Goal: Task Accomplishment & Management: Use online tool/utility

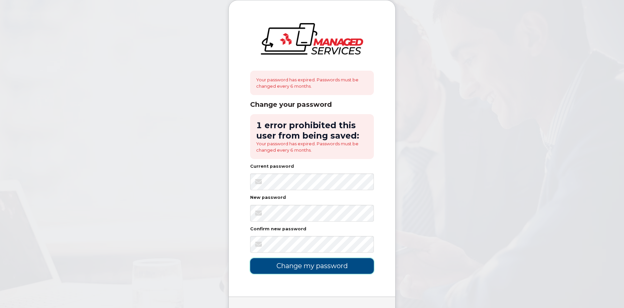
click at [322, 266] on input "Change my password" at bounding box center [312, 266] width 124 height 16
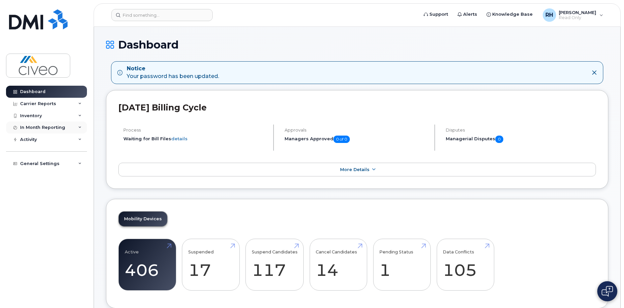
click at [66, 126] on div "In Month Reporting" at bounding box center [46, 127] width 81 height 12
click at [60, 101] on div "Carrier Reports" at bounding box center [46, 104] width 81 height 12
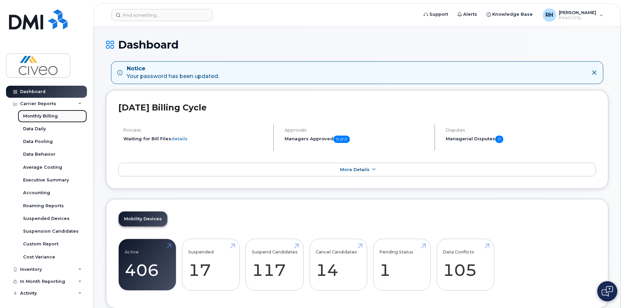
click at [59, 115] on link "Monthly Billing" at bounding box center [52, 116] width 69 height 13
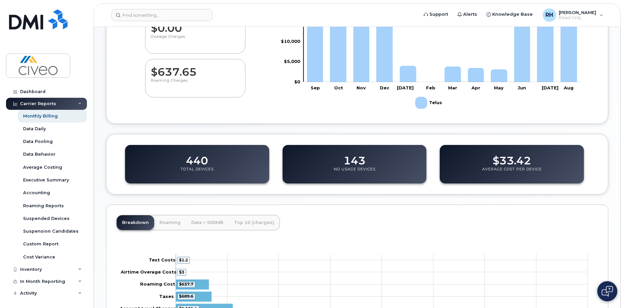
scroll to position [50, 0]
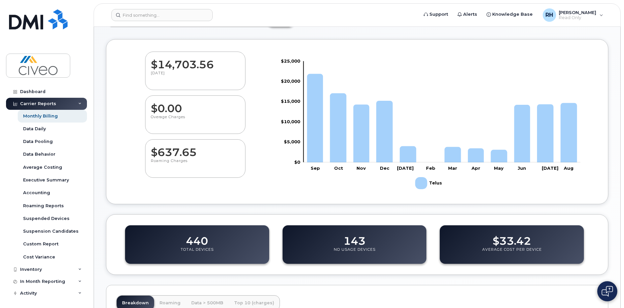
click at [194, 247] on p "Total Devices" at bounding box center [197, 253] width 33 height 12
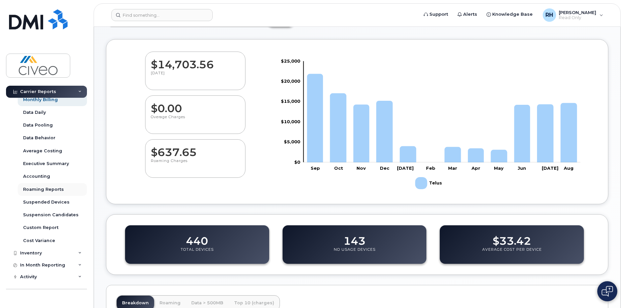
scroll to position [25, 0]
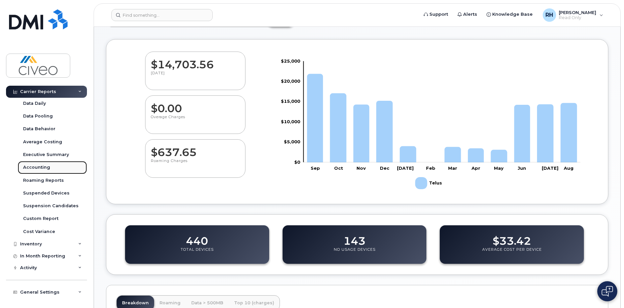
click at [43, 164] on div "Accounting" at bounding box center [36, 167] width 27 height 6
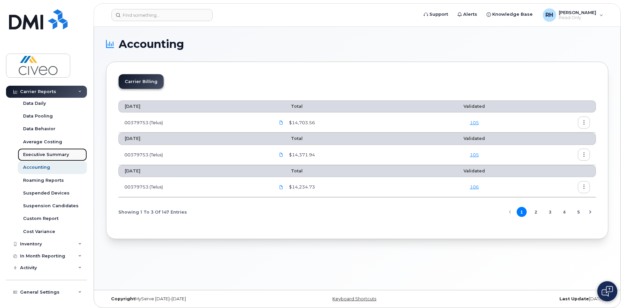
click at [57, 154] on div "Executive Summary" at bounding box center [46, 155] width 46 height 6
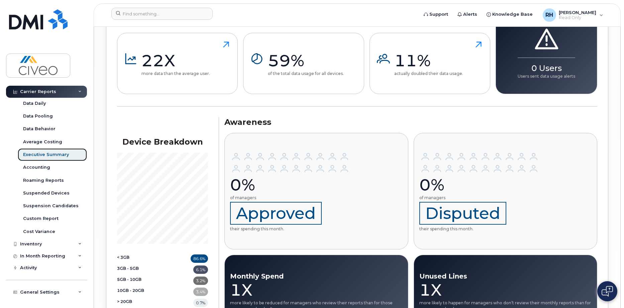
scroll to position [791, 0]
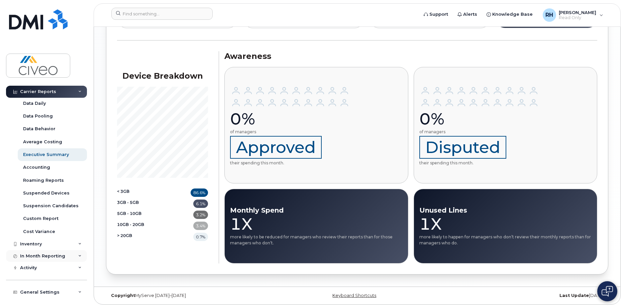
click at [47, 257] on div "In Month Reporting" at bounding box center [42, 255] width 45 height 5
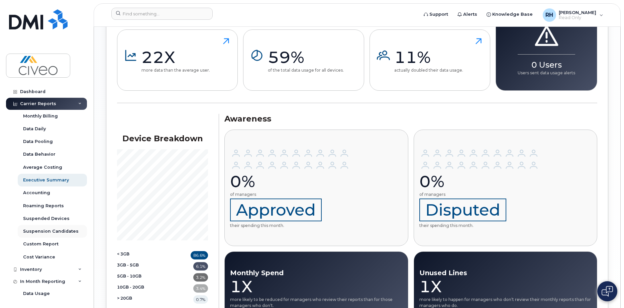
scroll to position [724, 0]
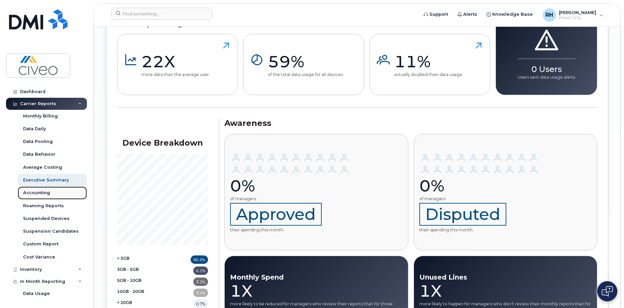
click at [55, 192] on link "Accounting" at bounding box center [52, 192] width 69 height 13
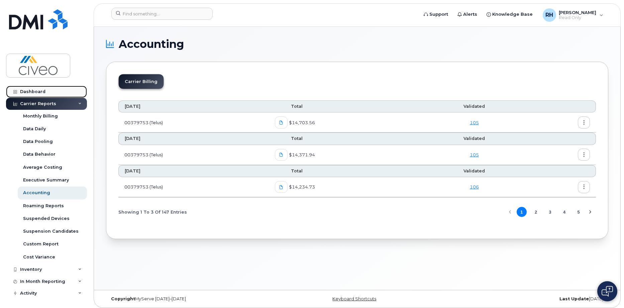
click at [40, 89] on div "Dashboard" at bounding box center [32, 91] width 25 height 5
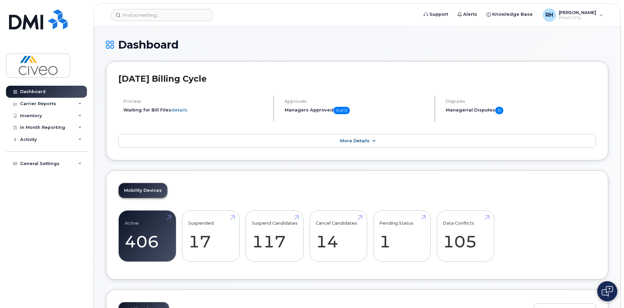
click at [351, 140] on span "More Details" at bounding box center [354, 140] width 29 height 5
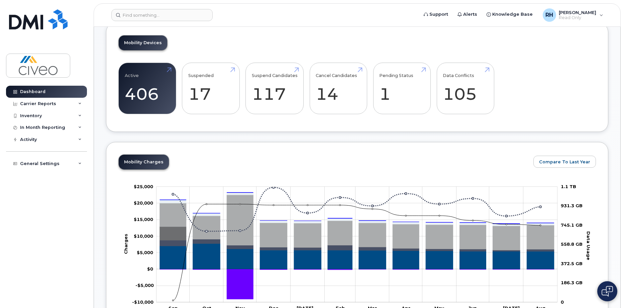
scroll to position [268, 0]
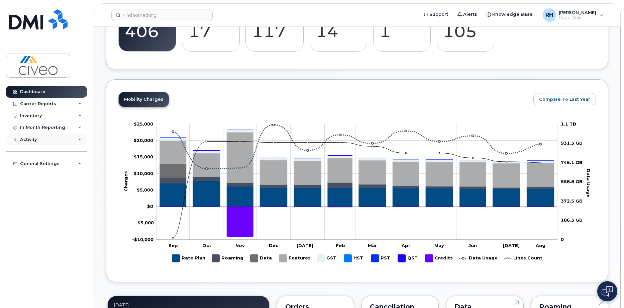
click at [65, 141] on div "Activity" at bounding box center [46, 140] width 81 height 12
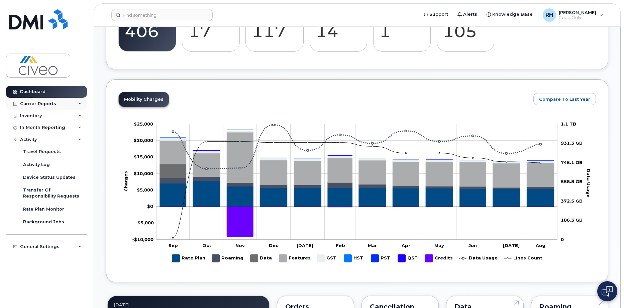
click at [62, 103] on div "Carrier Reports" at bounding box center [46, 104] width 81 height 12
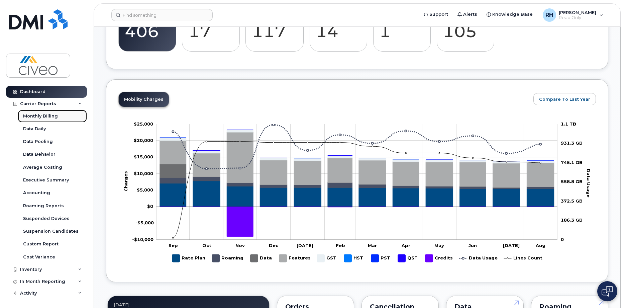
click at [62, 115] on link "Monthly Billing" at bounding box center [52, 116] width 69 height 13
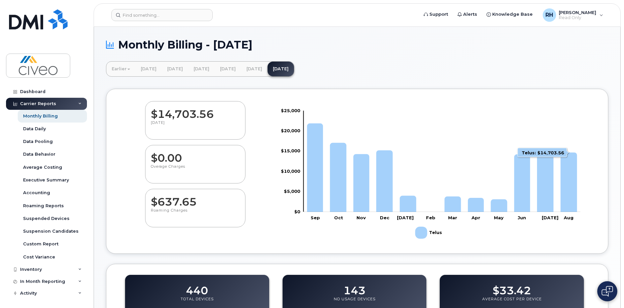
click at [571, 167] on icon "Telus" at bounding box center [569, 182] width 16 height 60
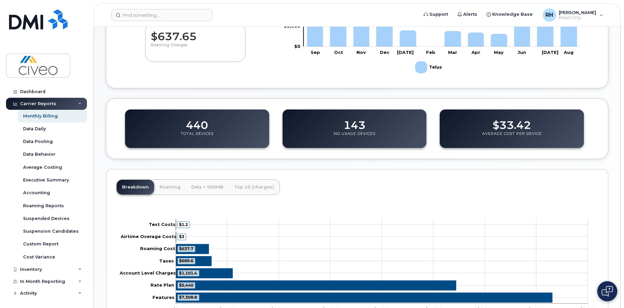
scroll to position [217, 0]
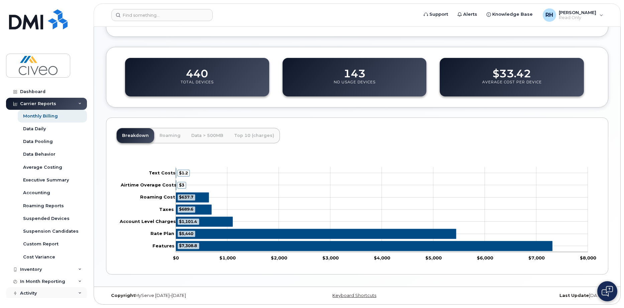
click at [49, 293] on div "Activity" at bounding box center [46, 293] width 81 height 12
click at [54, 242] on div "Custom Report" at bounding box center [40, 244] width 35 height 6
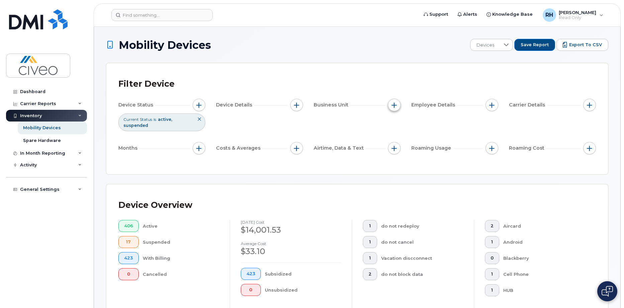
click at [399, 105] on button "button" at bounding box center [394, 105] width 13 height 13
click at [301, 150] on button "button" at bounding box center [296, 148] width 13 height 13
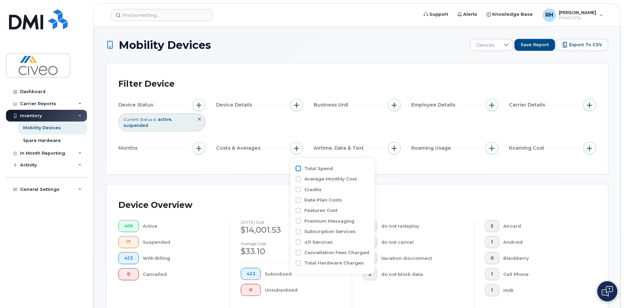
click at [297, 169] on input "Total Spend" at bounding box center [298, 168] width 5 height 5
checkbox input "true"
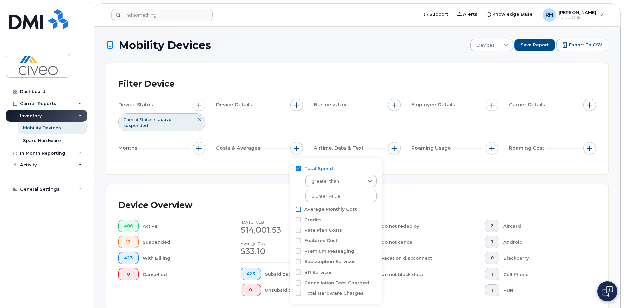
click at [301, 208] on input "Average Monthly Cost" at bounding box center [298, 208] width 5 height 5
checkbox input "true"
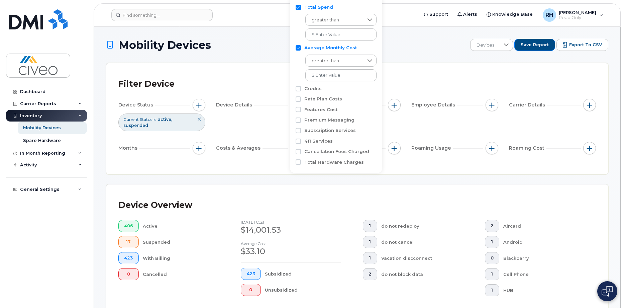
click at [301, 7] on input "Total Spend" at bounding box center [298, 7] width 5 height 5
checkbox input "false"
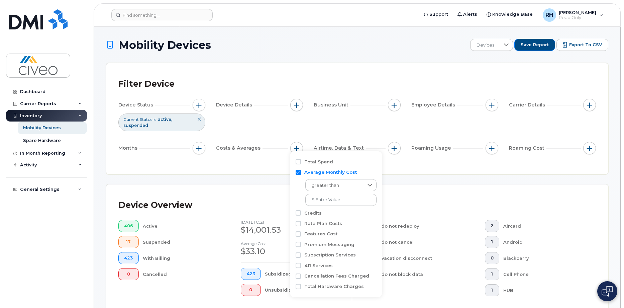
click at [200, 119] on icon at bounding box center [199, 119] width 4 height 4
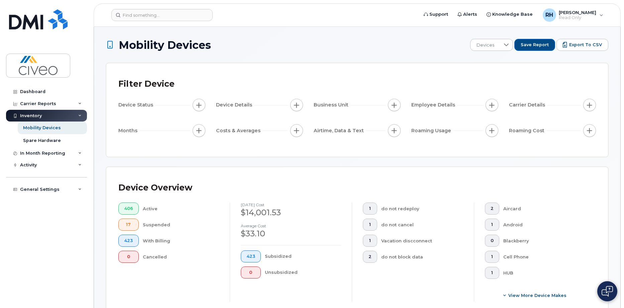
click at [202, 107] on span "button" at bounding box center [198, 104] width 5 height 5
click at [201, 126] on input "Current Status" at bounding box center [200, 124] width 5 height 5
checkbox input "true"
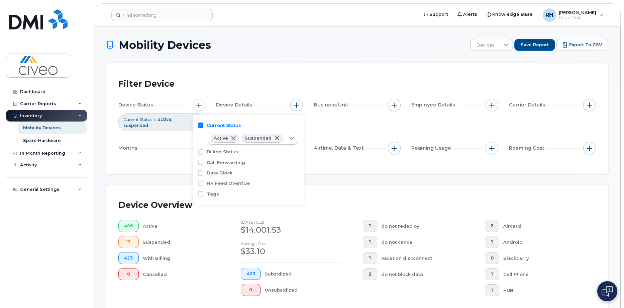
click at [399, 186] on div "Device Overview 406 Active 17 Suspended 423 With Billing 0 Cancelled [DATE] cos…" at bounding box center [357, 260] width 502 height 152
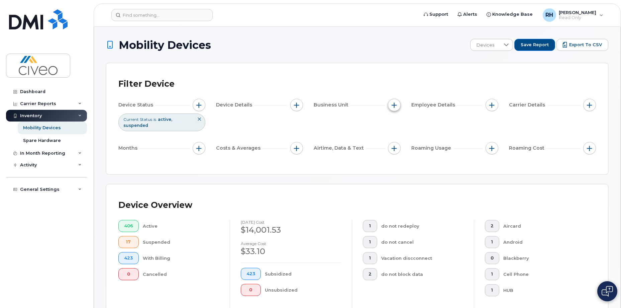
click at [394, 103] on span "button" at bounding box center [394, 104] width 5 height 5
click at [397, 137] on input "GL Account" at bounding box center [396, 135] width 5 height 5
checkbox input "true"
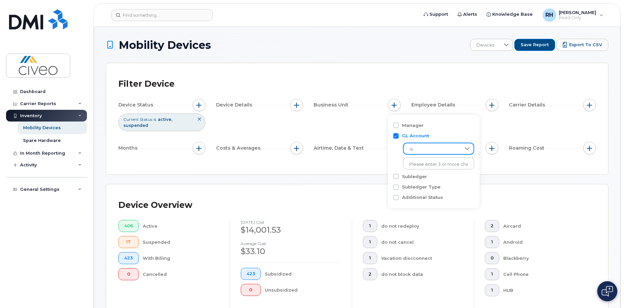
click at [433, 147] on span "is" at bounding box center [432, 149] width 57 height 12
click at [447, 148] on span "is" at bounding box center [432, 149] width 57 height 12
click at [447, 165] on input "text" at bounding box center [439, 164] width 59 height 6
click at [398, 124] on input "Manager" at bounding box center [396, 124] width 5 height 5
checkbox input "true"
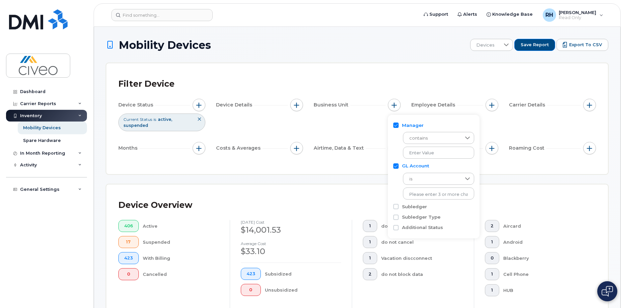
click at [353, 174] on div "Filter Device Device Status Current Status is active suspended Device Details B…" at bounding box center [357, 118] width 502 height 111
click at [497, 105] on button "button" at bounding box center [492, 105] width 13 height 13
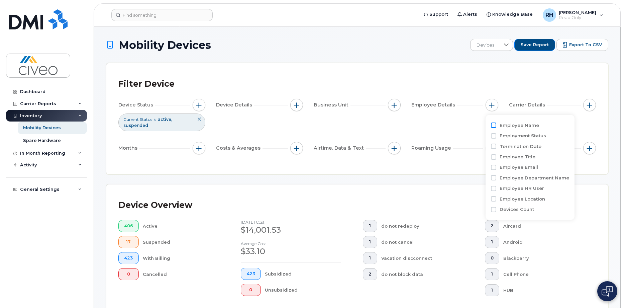
click at [496, 126] on input "Employee Name" at bounding box center [493, 124] width 5 height 5
checkbox input "true"
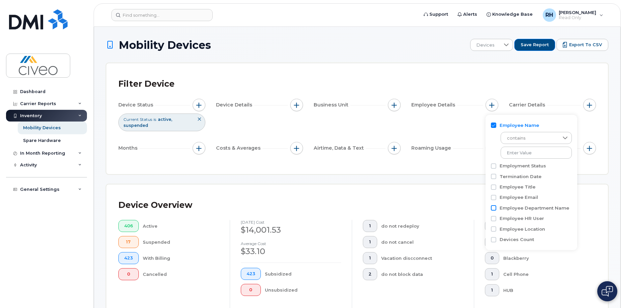
click at [495, 206] on input "Employee Department Name" at bounding box center [493, 207] width 5 height 5
checkbox input "true"
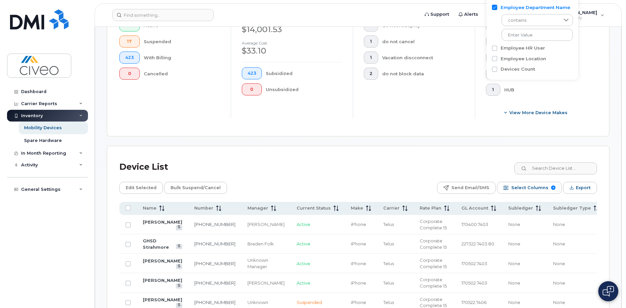
scroll to position [201, 0]
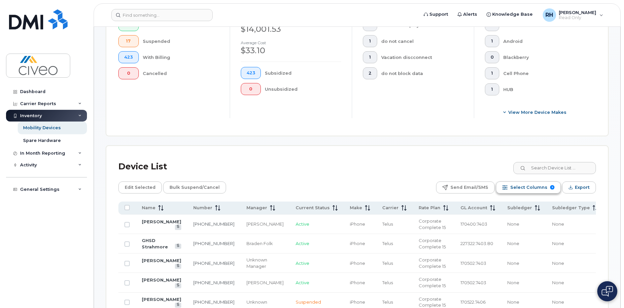
click at [535, 188] on span "Select Columns" at bounding box center [529, 187] width 37 height 10
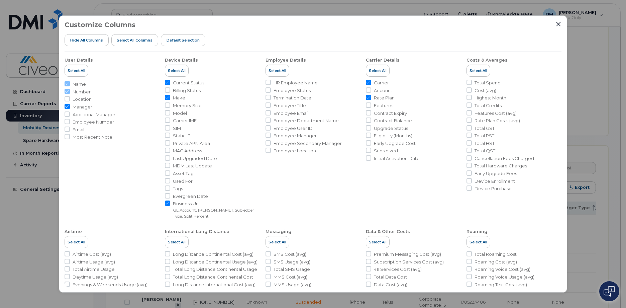
click at [80, 99] on span "Location" at bounding box center [82, 99] width 19 height 6
click at [70, 99] on input "Location" at bounding box center [67, 98] width 5 height 5
checkbox input "true"
click at [267, 121] on input "Employee Department Name" at bounding box center [268, 119] width 5 height 5
checkbox input "true"
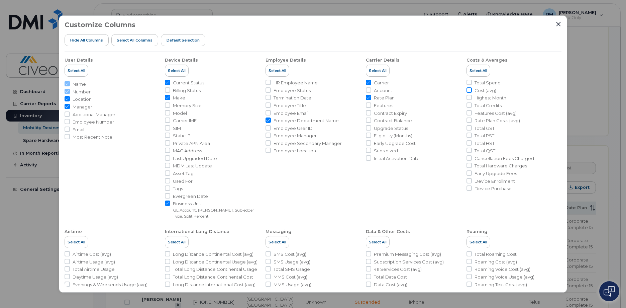
click at [468, 92] on input "Cost (avg)" at bounding box center [469, 89] width 5 height 5
checkbox input "true"
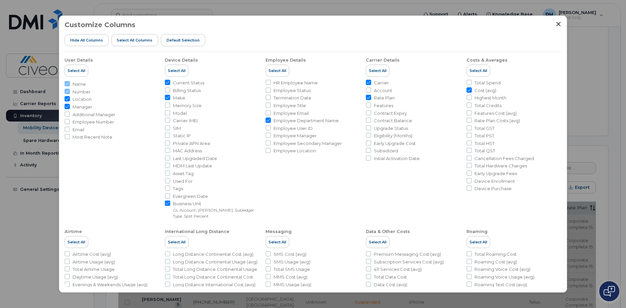
click at [469, 83] on input "Total Spend" at bounding box center [469, 82] width 5 height 5
checkbox input "true"
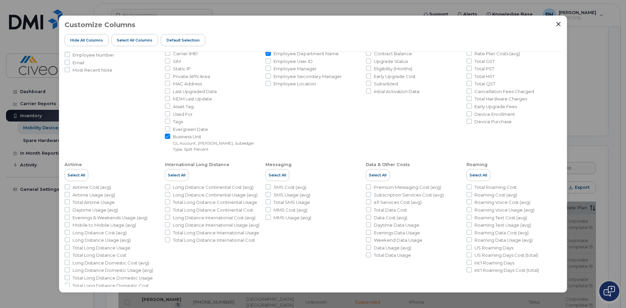
scroll to position [77, 0]
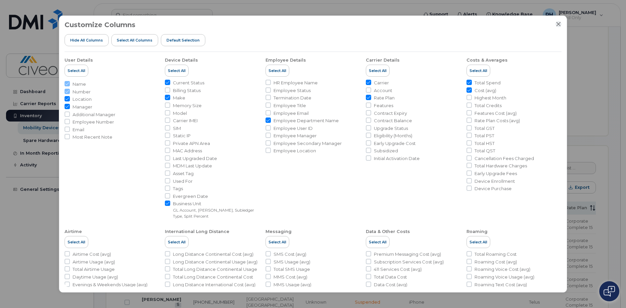
click at [557, 23] on icon "Close" at bounding box center [558, 23] width 5 height 5
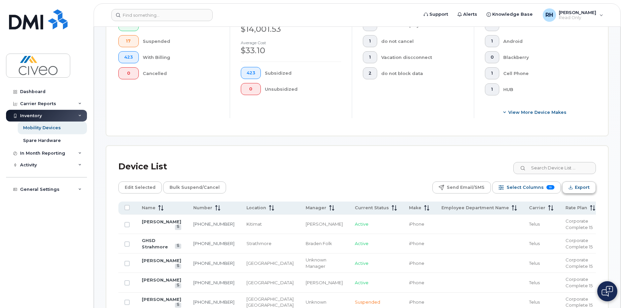
click at [576, 187] on span "Export" at bounding box center [582, 187] width 15 height 10
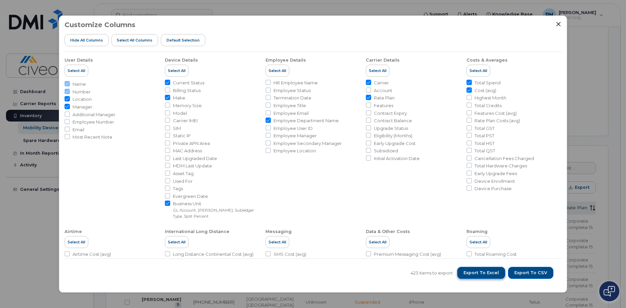
click at [499, 273] on span "Export to Excel" at bounding box center [481, 273] width 35 height 6
click at [469, 99] on input "Highest Month" at bounding box center [469, 97] width 5 height 5
checkbox input "true"
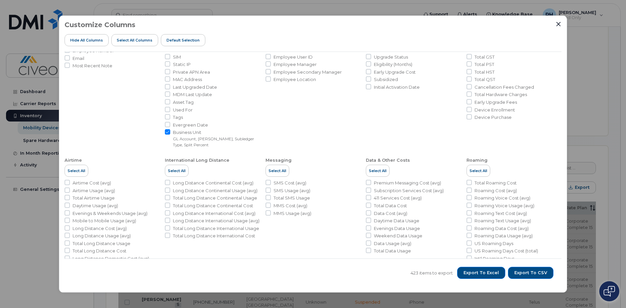
scroll to position [105, 0]
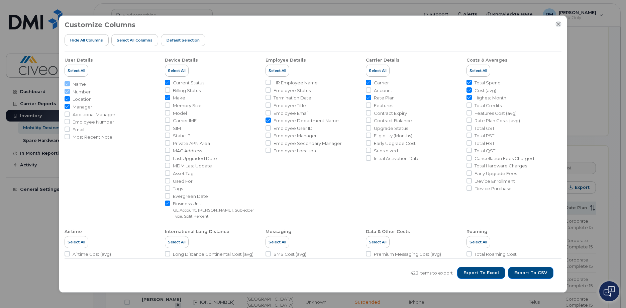
click at [557, 25] on icon "Close" at bounding box center [558, 23] width 5 height 5
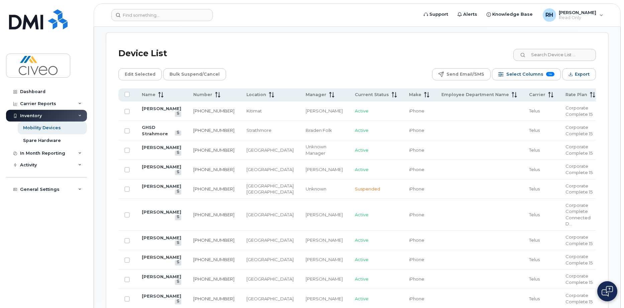
scroll to position [402, 0]
